Goal: Information Seeking & Learning: Find specific fact

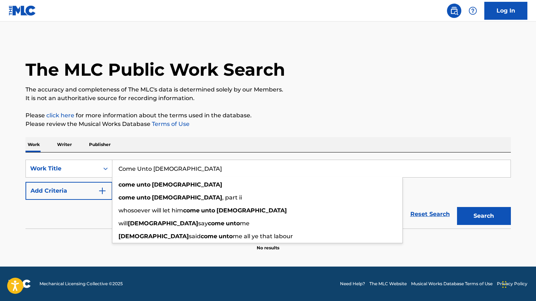
type input "Come Unto [DEMOGRAPHIC_DATA]"
click at [468, 189] on div "SearchWithCriteria2c863115-dfe8-4c2c-9a71-2414f5e9a825 Work Title Come Unto [DE…" at bounding box center [267, 180] width 485 height 40
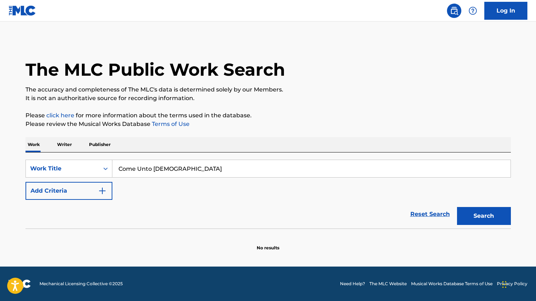
click at [67, 147] on p "Writer" at bounding box center [64, 144] width 19 height 15
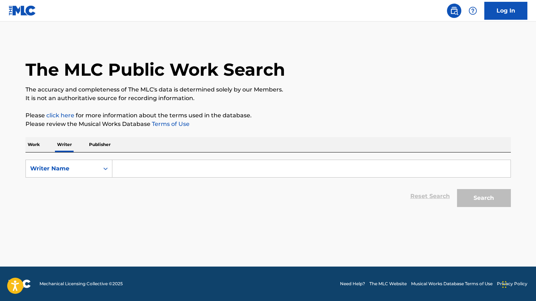
click at [163, 170] on input "Search Form" at bounding box center [311, 168] width 398 height 17
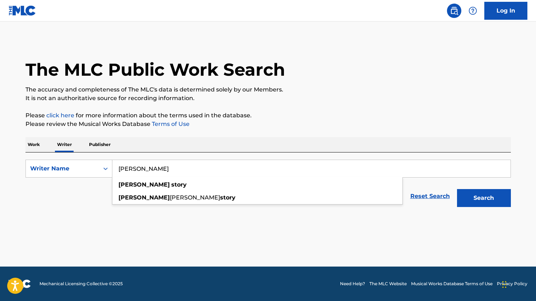
type input "[PERSON_NAME]"
click at [238, 228] on main "The MLC Public Work Search The accuracy and completeness of The MLC's data is d…" at bounding box center [268, 144] width 536 height 245
click at [479, 196] on button "Search" at bounding box center [484, 198] width 54 height 18
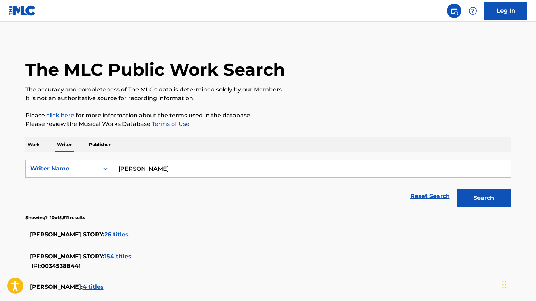
click at [36, 150] on p "Work" at bounding box center [33, 144] width 17 height 15
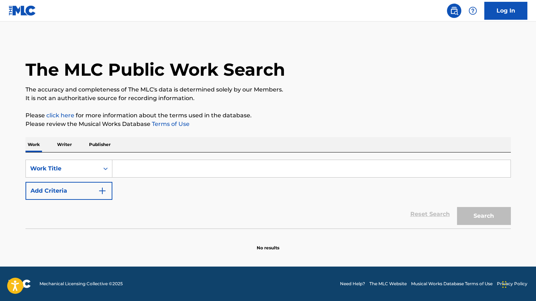
click at [176, 171] on input "Search Form" at bounding box center [311, 168] width 398 height 17
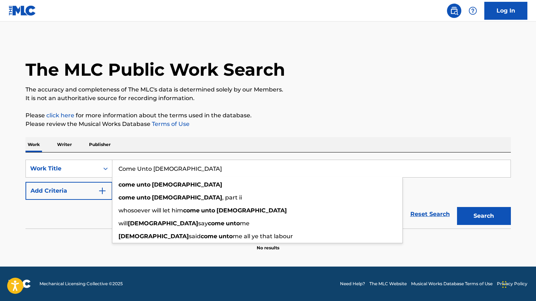
type input "Come Unto [DEMOGRAPHIC_DATA]"
click at [457, 207] on button "Search" at bounding box center [484, 216] width 54 height 18
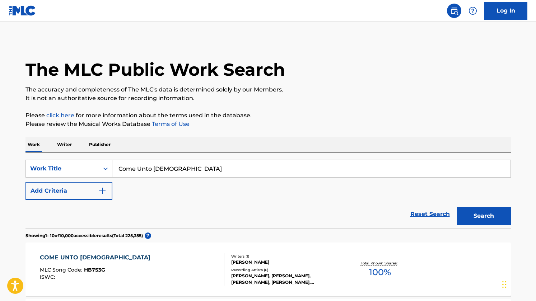
click at [85, 195] on button "Add Criteria" at bounding box center [68, 191] width 87 height 18
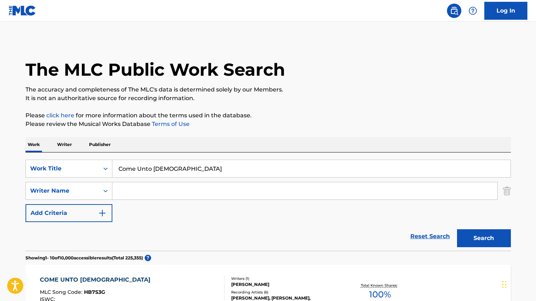
click at [150, 189] on input "Search Form" at bounding box center [304, 190] width 385 height 17
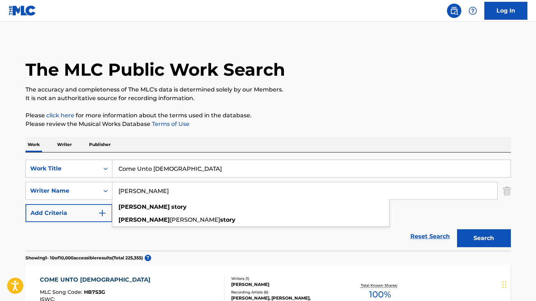
type input "[PERSON_NAME]"
click at [483, 240] on button "Search" at bounding box center [484, 238] width 54 height 18
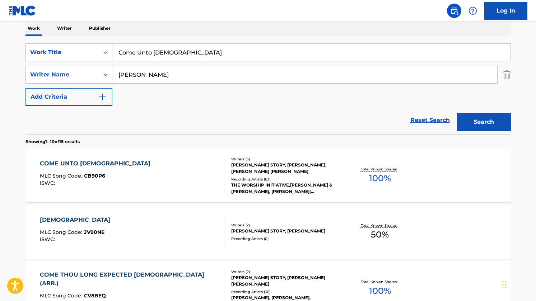
scroll to position [120, 0]
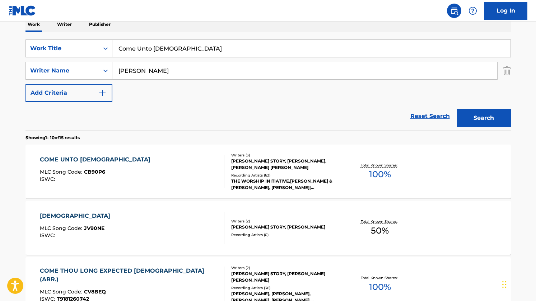
click at [83, 158] on div "COME UNTO [DEMOGRAPHIC_DATA]" at bounding box center [97, 159] width 114 height 9
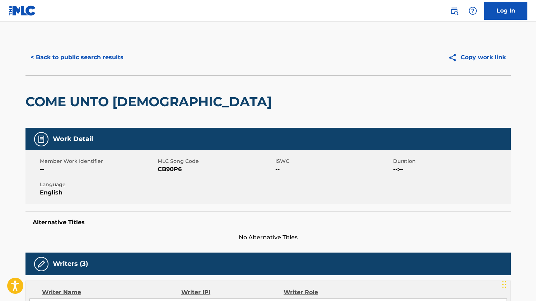
click at [52, 58] on button "< Back to public search results" at bounding box center [76, 57] width 103 height 18
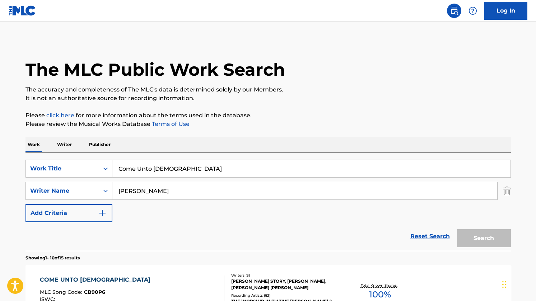
scroll to position [120, 0]
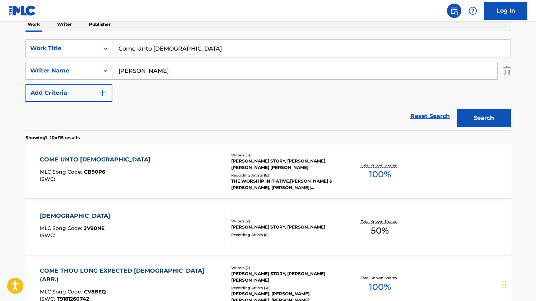
click at [166, 48] on input "Come Unto [DEMOGRAPHIC_DATA]" at bounding box center [311, 48] width 398 height 17
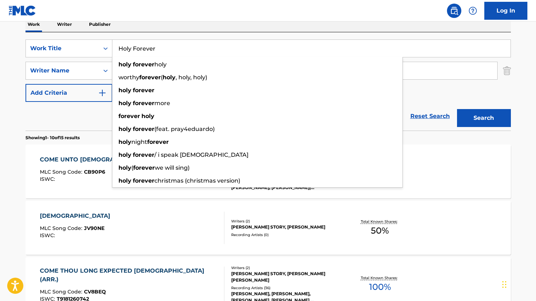
type input "Holy Forever"
click at [428, 75] on input "[PERSON_NAME]" at bounding box center [304, 70] width 385 height 17
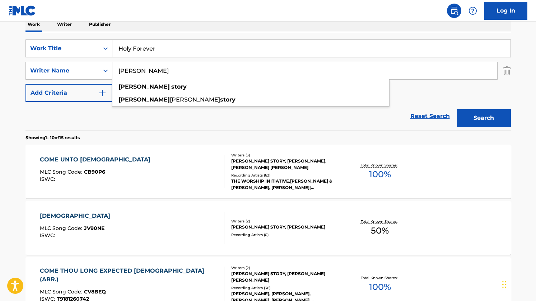
click at [428, 75] on input "[PERSON_NAME]" at bounding box center [304, 70] width 385 height 17
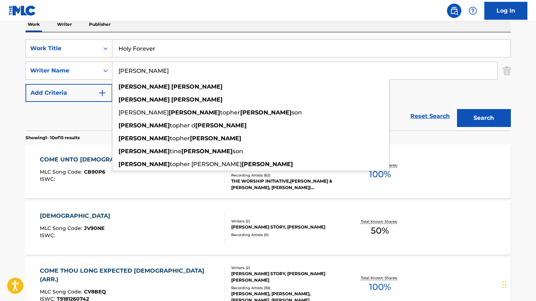
type input "[PERSON_NAME]"
click at [457, 109] on button "Search" at bounding box center [484, 118] width 54 height 18
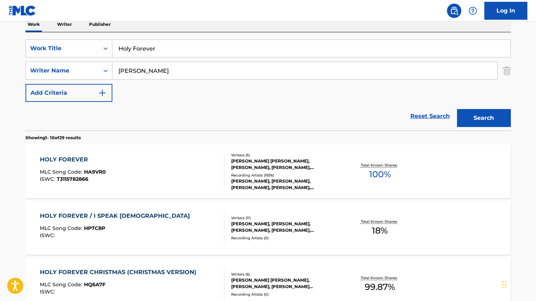
click at [77, 160] on div "HOLY FOREVER" at bounding box center [73, 159] width 66 height 9
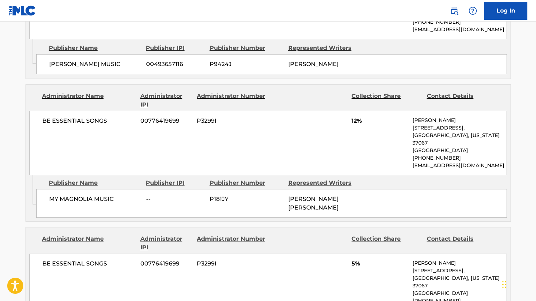
scroll to position [1751, 0]
